Goal: Information Seeking & Learning: Learn about a topic

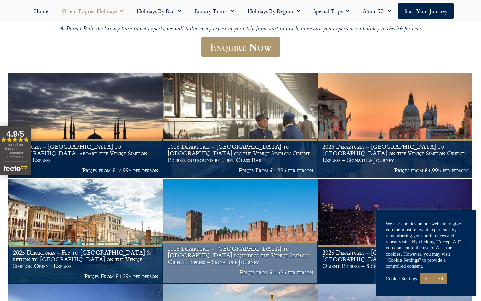
scroll to position [192, 0]
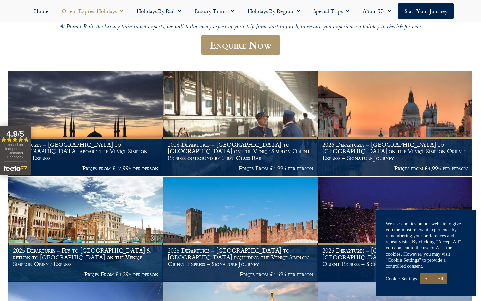
click at [435, 276] on link "Accept All" at bounding box center [433, 278] width 27 height 10
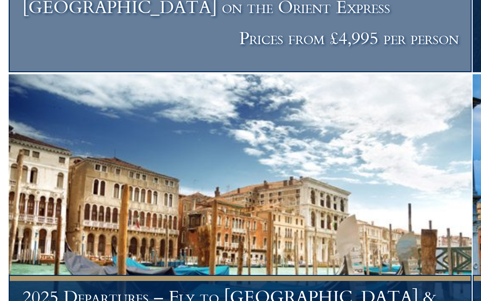
scroll to position [778, 0]
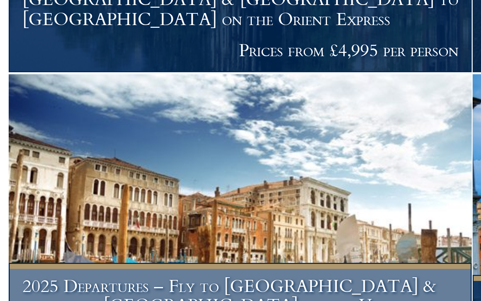
click at [70, 225] on img at bounding box center [85, 277] width 154 height 105
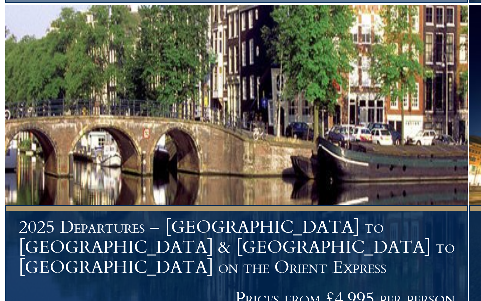
scroll to position [709, 0]
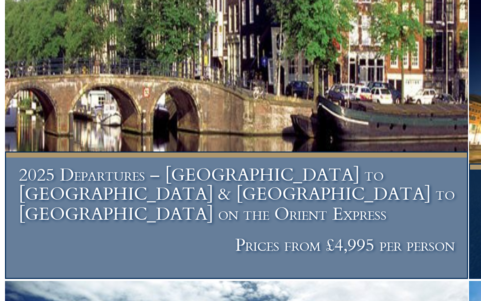
click at [68, 255] on h1 "2025 Departures – London to Venice & Venice to Amsterdam on the Orient Express" at bounding box center [85, 265] width 145 height 20
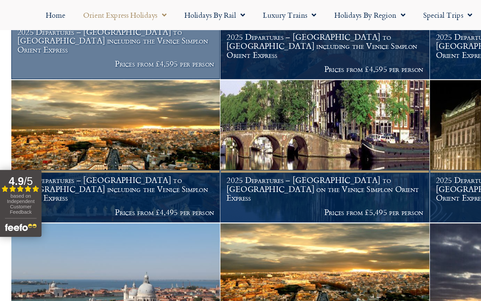
scroll to position [483, 0]
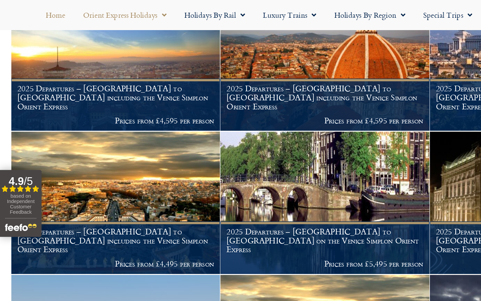
click at [42, 14] on link "Home" at bounding box center [41, 10] width 28 height 15
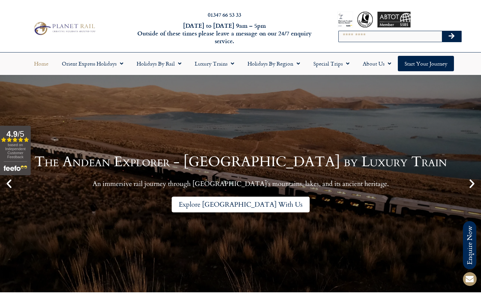
click at [238, 209] on link "Explore Peru With Us" at bounding box center [241, 204] width 138 height 16
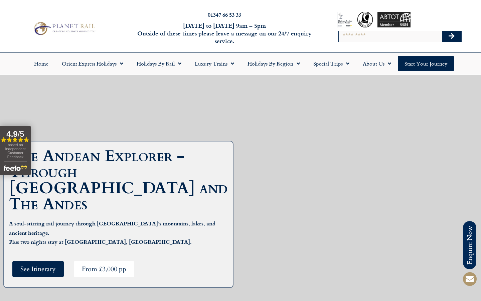
click at [103, 264] on span "From £3,000 pp" at bounding box center [104, 268] width 44 height 8
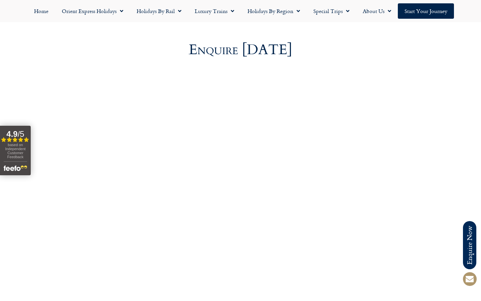
scroll to position [2692, 0]
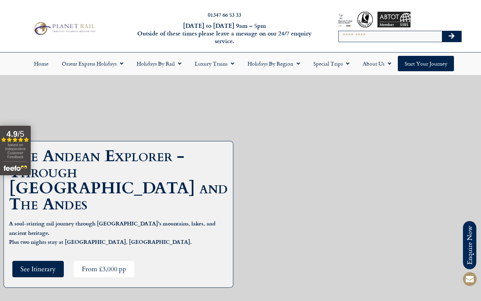
click at [102, 264] on span "From £3,000 pp" at bounding box center [104, 268] width 44 height 8
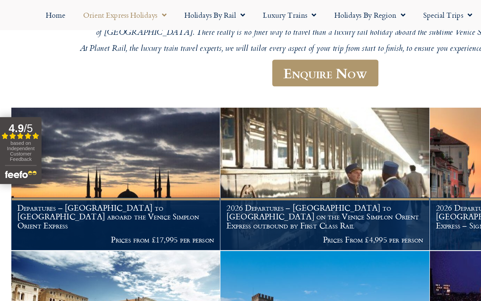
scroll to position [166, 0]
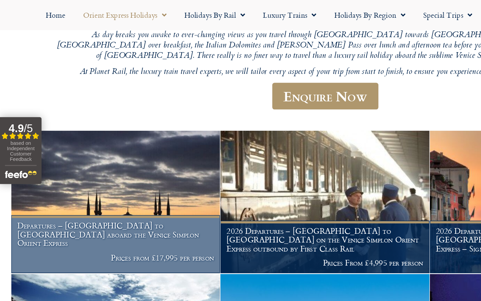
click at [158, 118] on img at bounding box center [85, 149] width 154 height 105
